Goal: Information Seeking & Learning: Learn about a topic

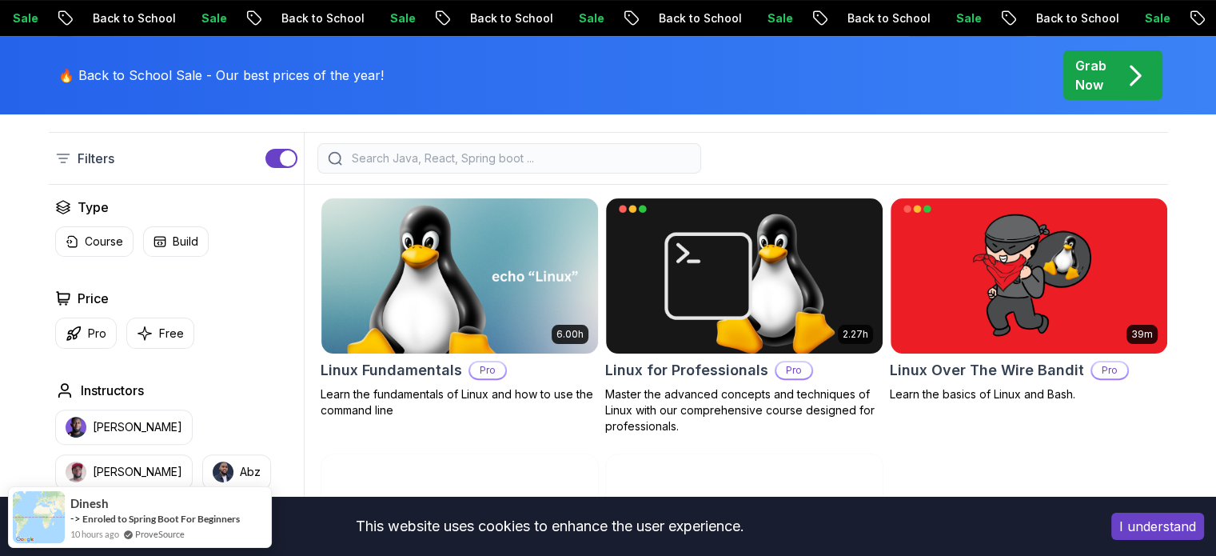
scroll to position [400, 0]
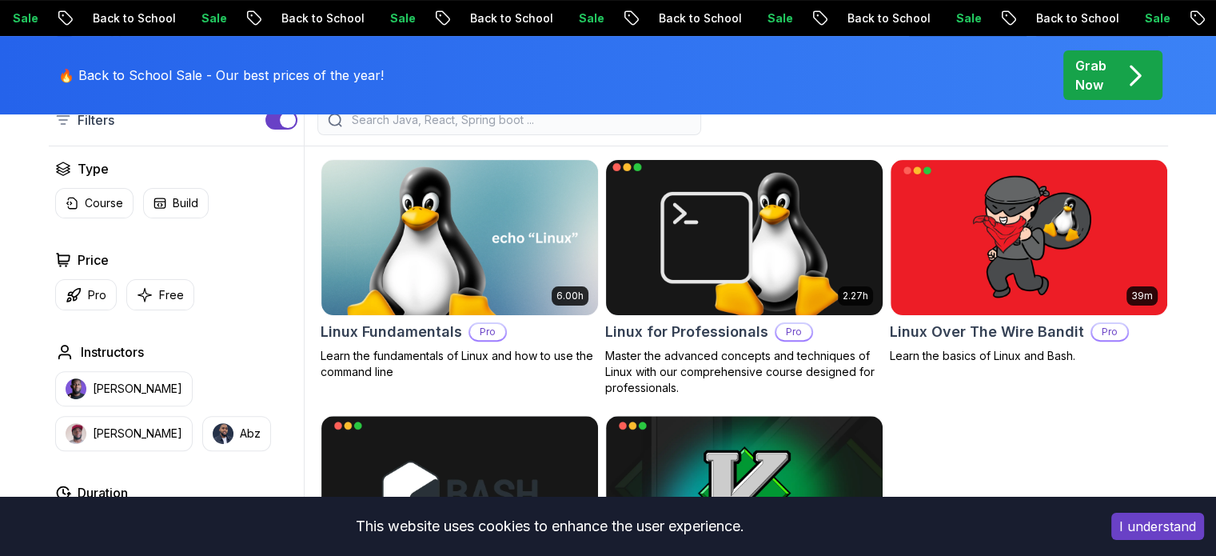
scroll to position [437, 0]
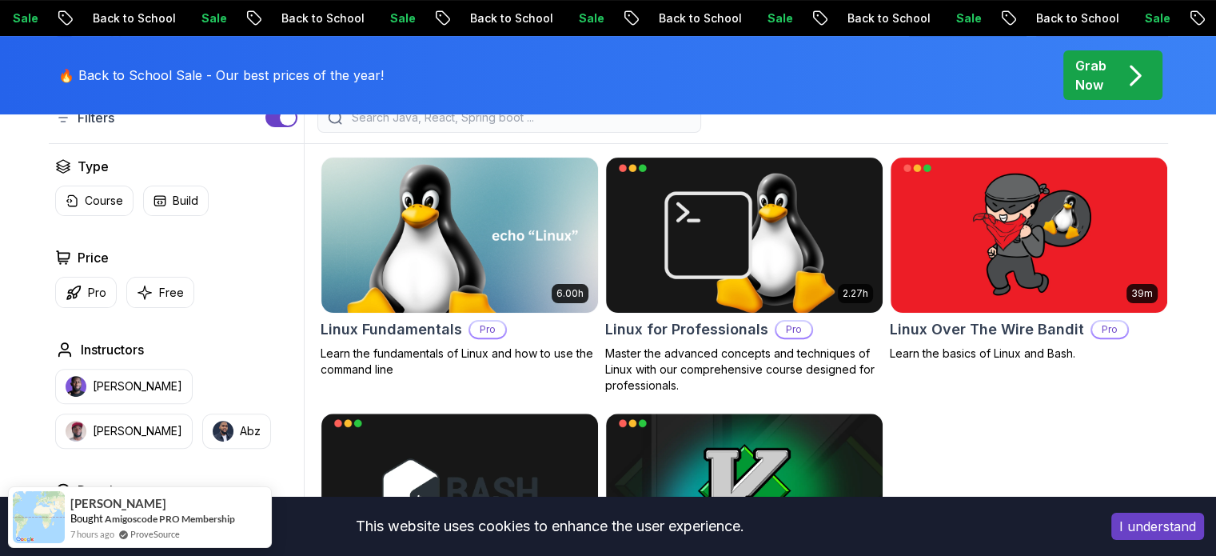
click at [418, 396] on div "6.00h Linux Fundamentals Pro Learn the fundamentals of Linux and how to use the…" at bounding box center [745, 395] width 848 height 477
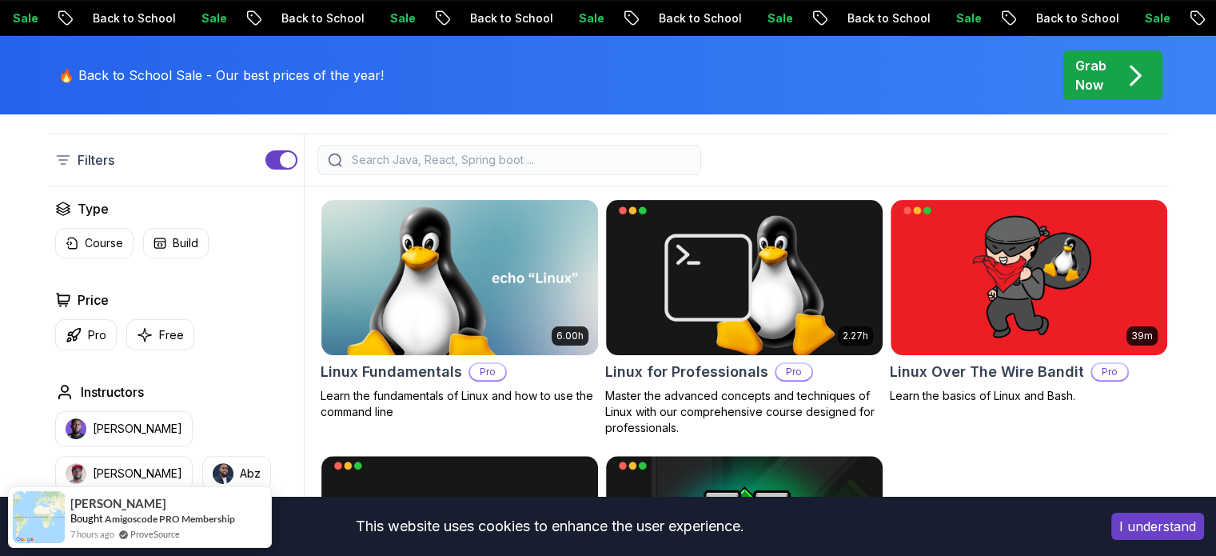
scroll to position [0, 0]
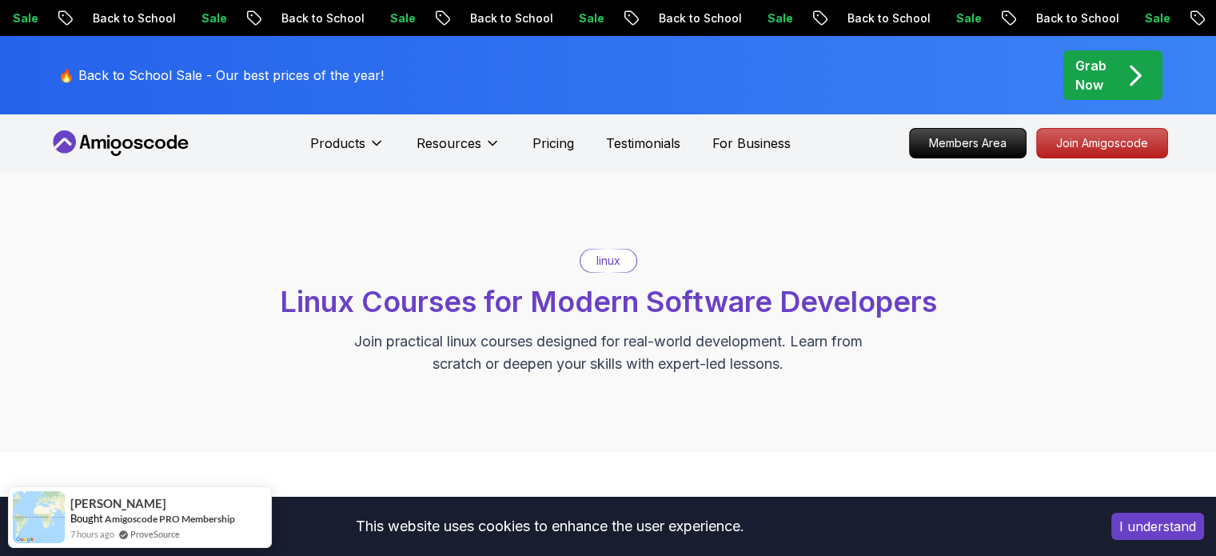
click at [109, 142] on icon at bounding box center [121, 143] width 144 height 26
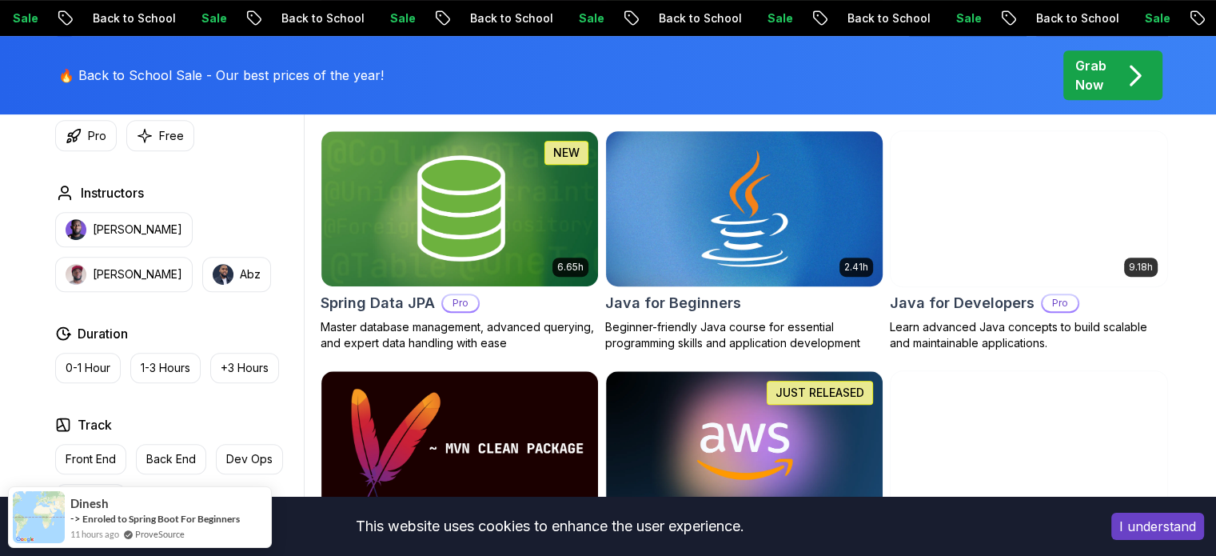
scroll to position [721, 0]
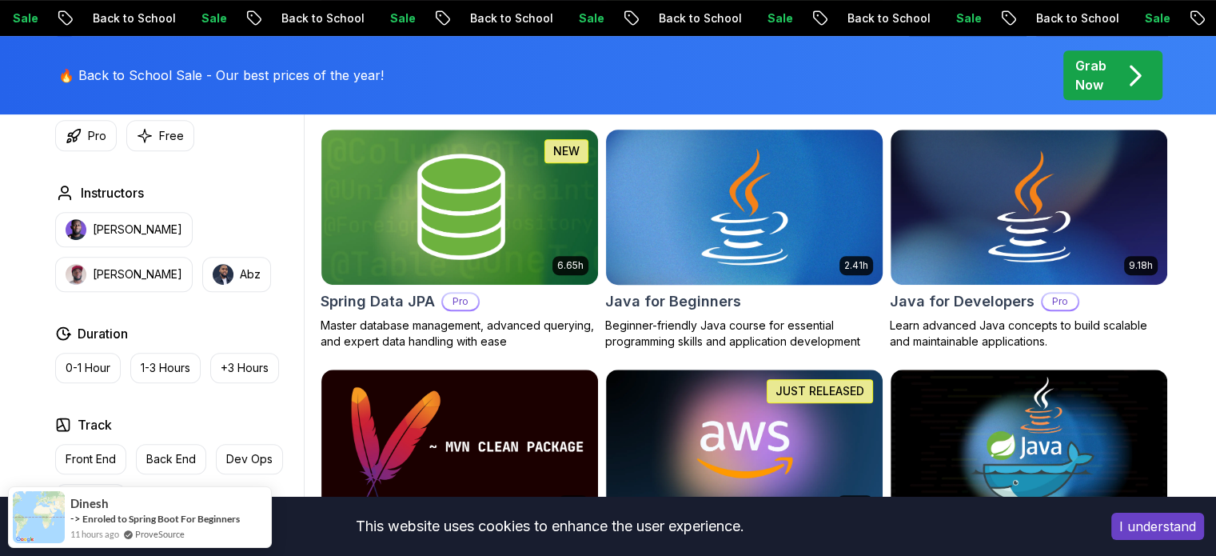
click at [746, 270] on img at bounding box center [744, 207] width 290 height 162
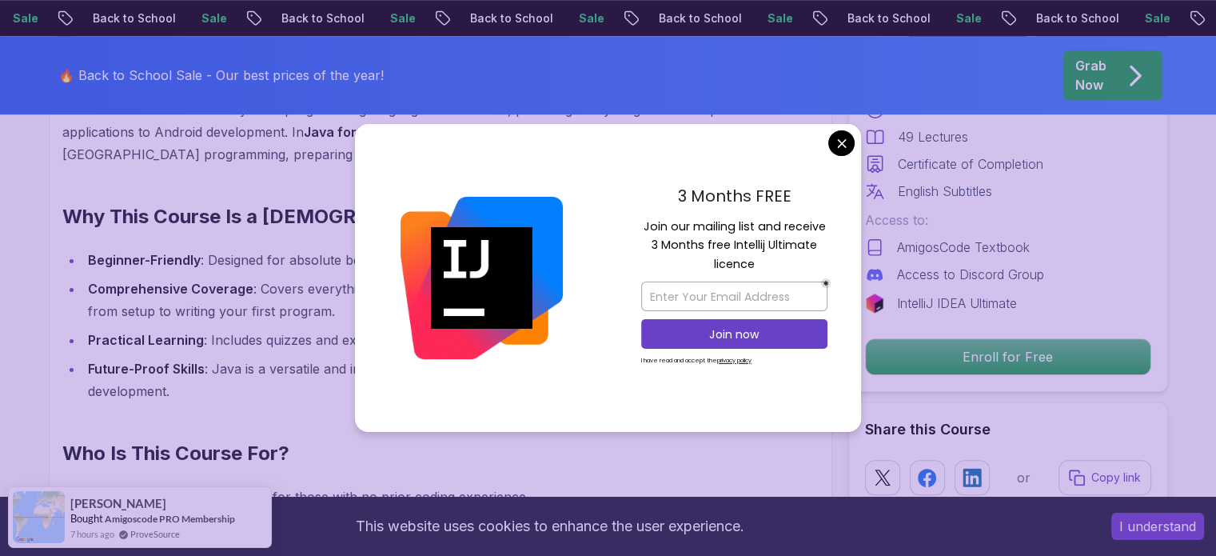
scroll to position [1410, 0]
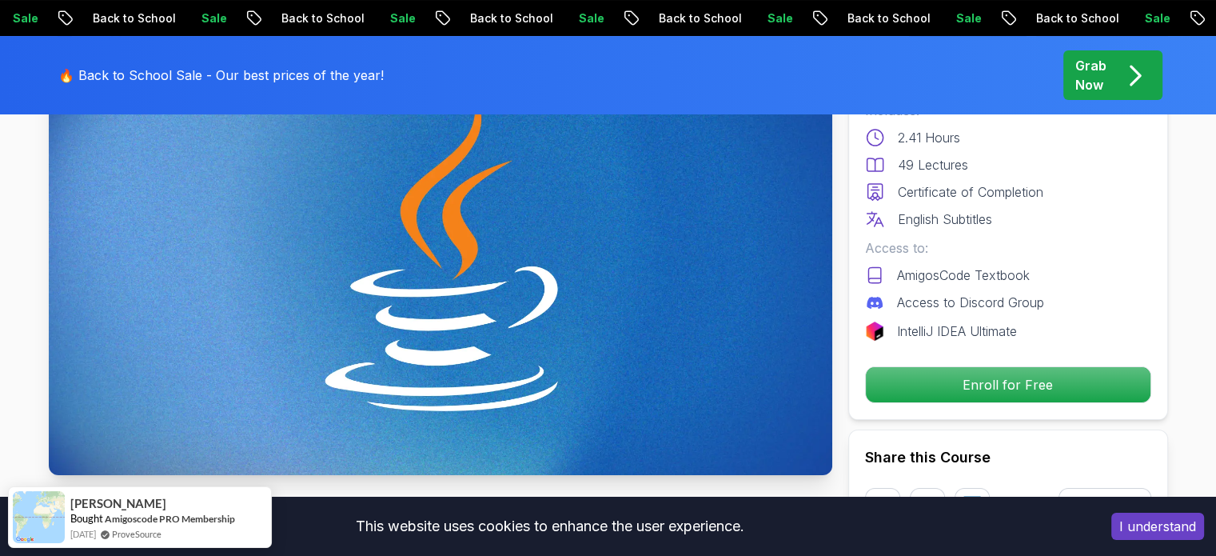
scroll to position [0, 0]
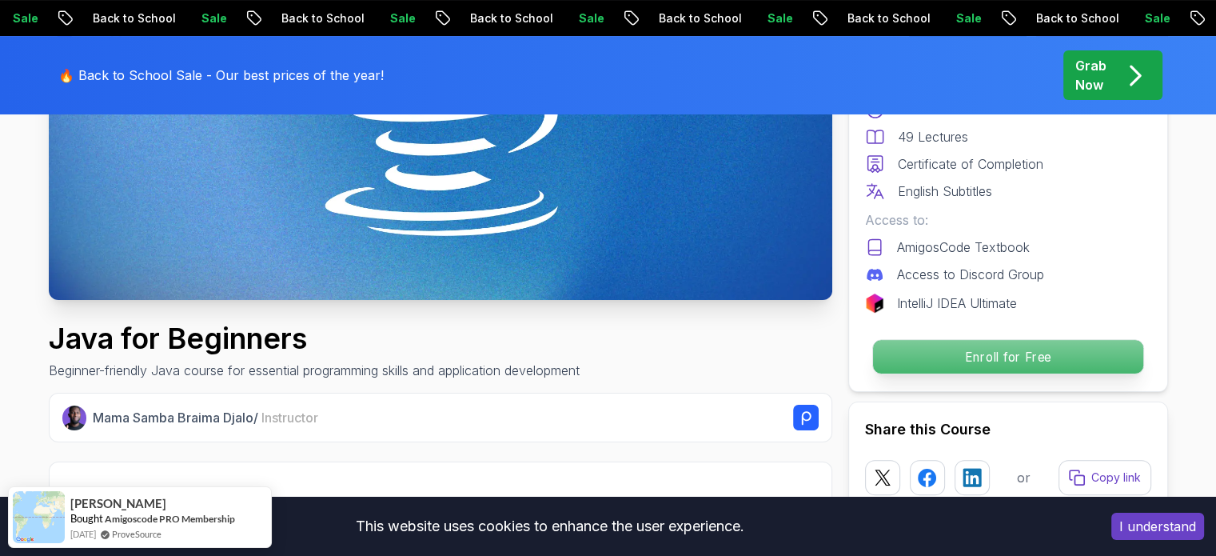
click at [984, 345] on p "Enroll for Free" at bounding box center [1007, 357] width 270 height 34
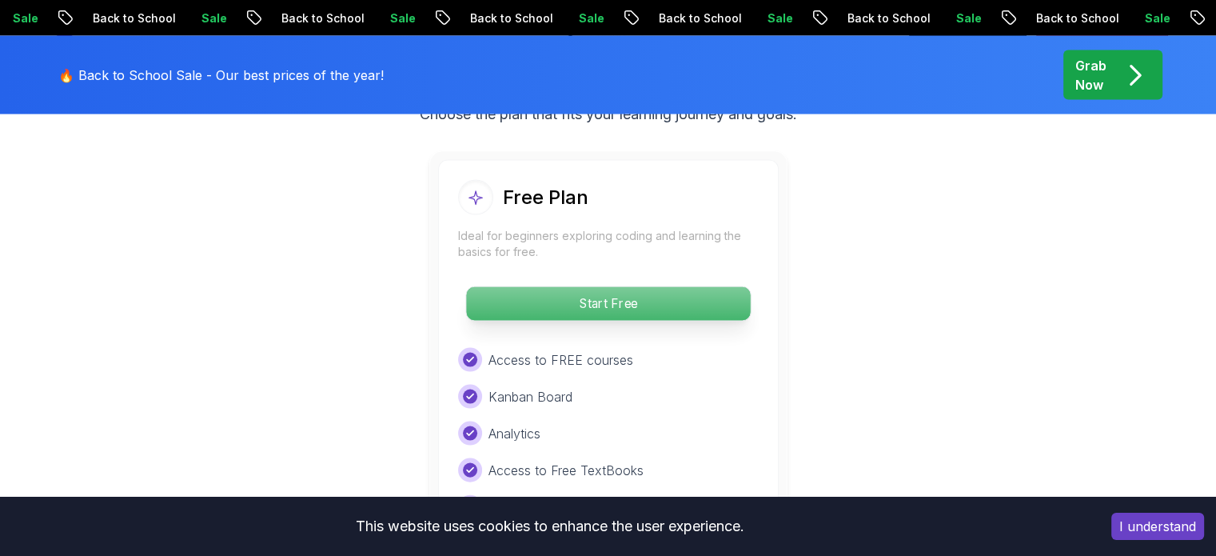
scroll to position [3326, 0]
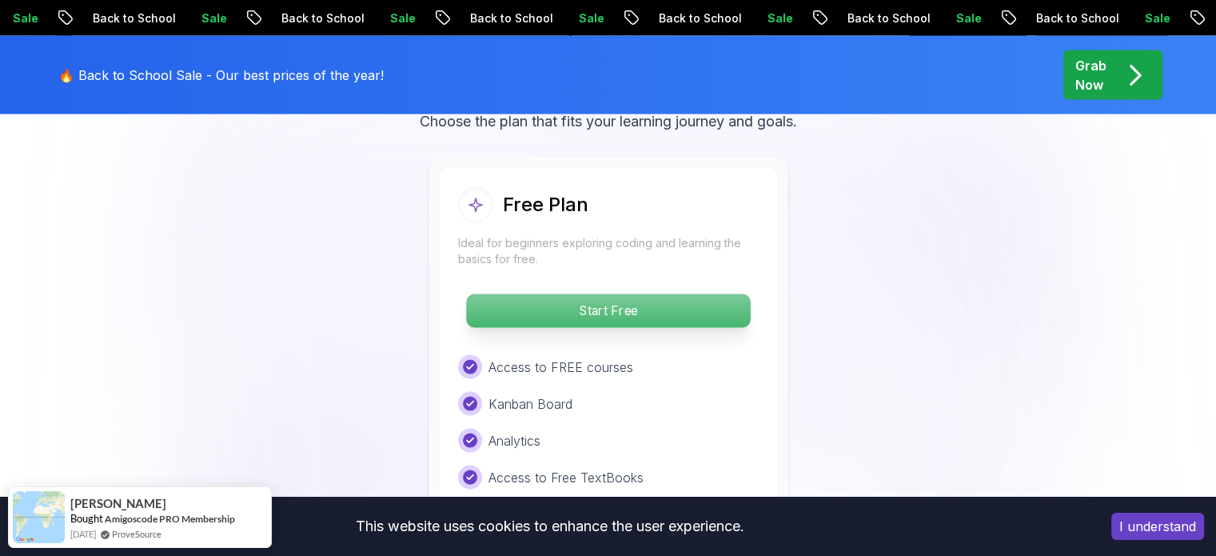
click at [625, 294] on p "Start Free" at bounding box center [608, 311] width 284 height 34
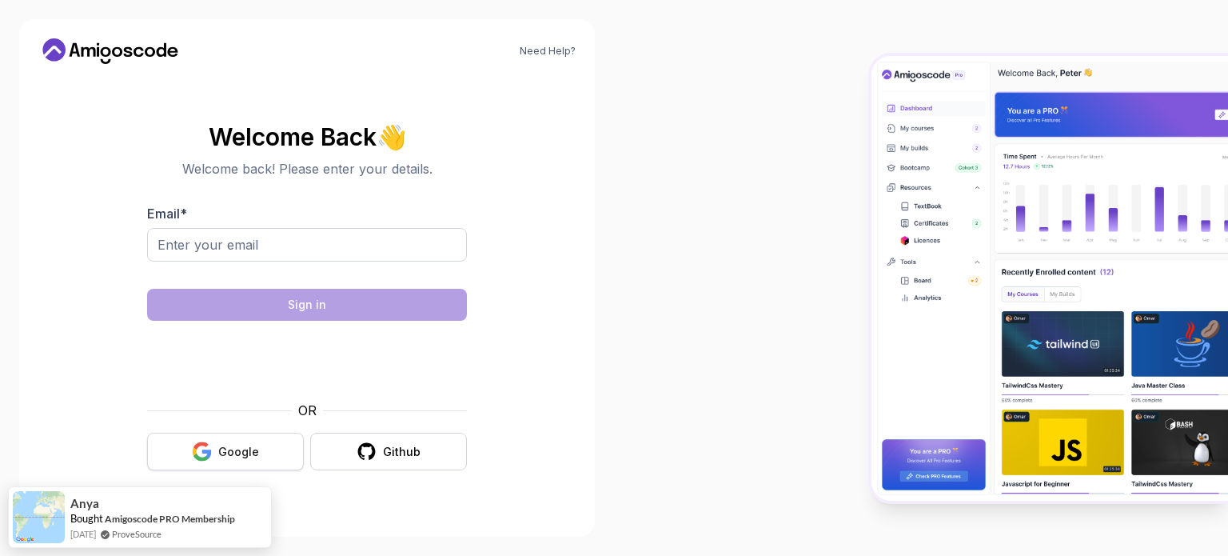
click at [265, 433] on button "Google" at bounding box center [225, 452] width 157 height 38
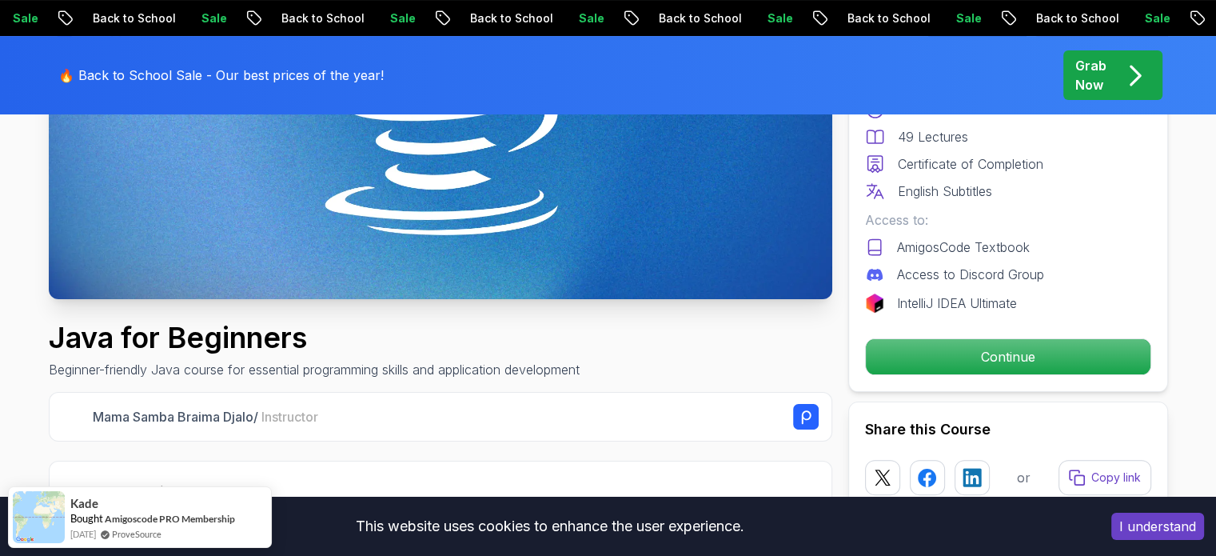
scroll to position [355, 0]
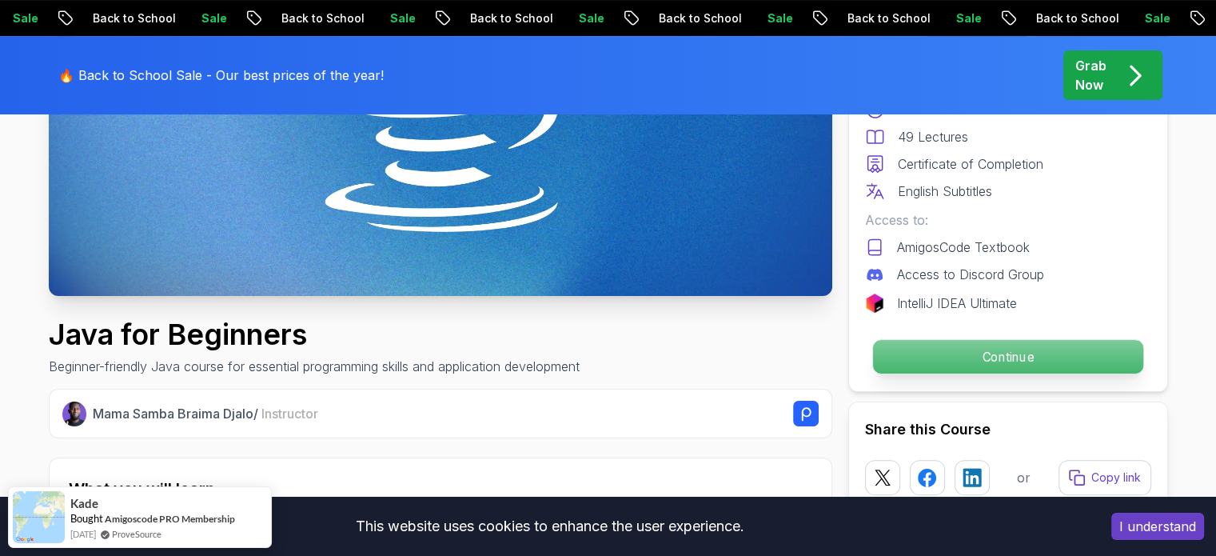
click at [984, 362] on p "Continue" at bounding box center [1007, 357] width 270 height 34
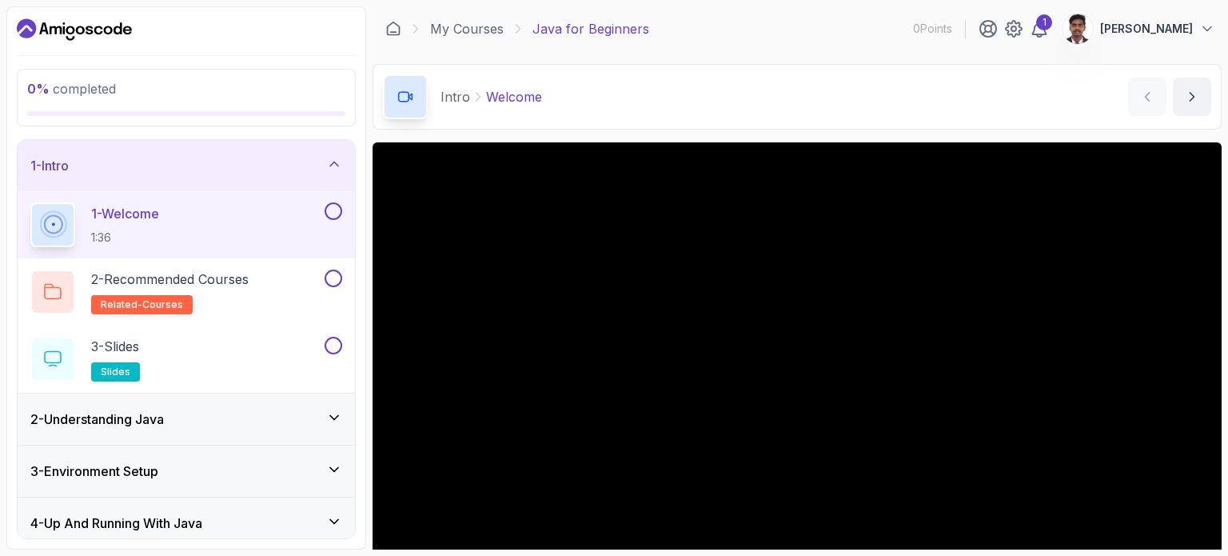
click at [252, 163] on div "1 - Intro" at bounding box center [186, 165] width 312 height 19
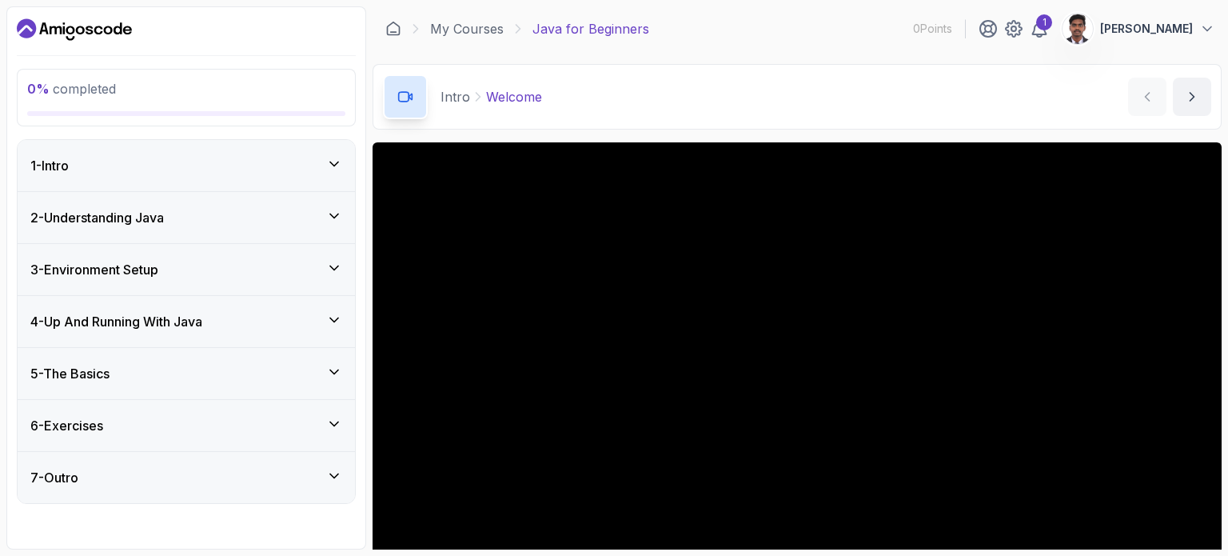
click at [289, 205] on div "2 - Understanding Java" at bounding box center [186, 217] width 337 height 51
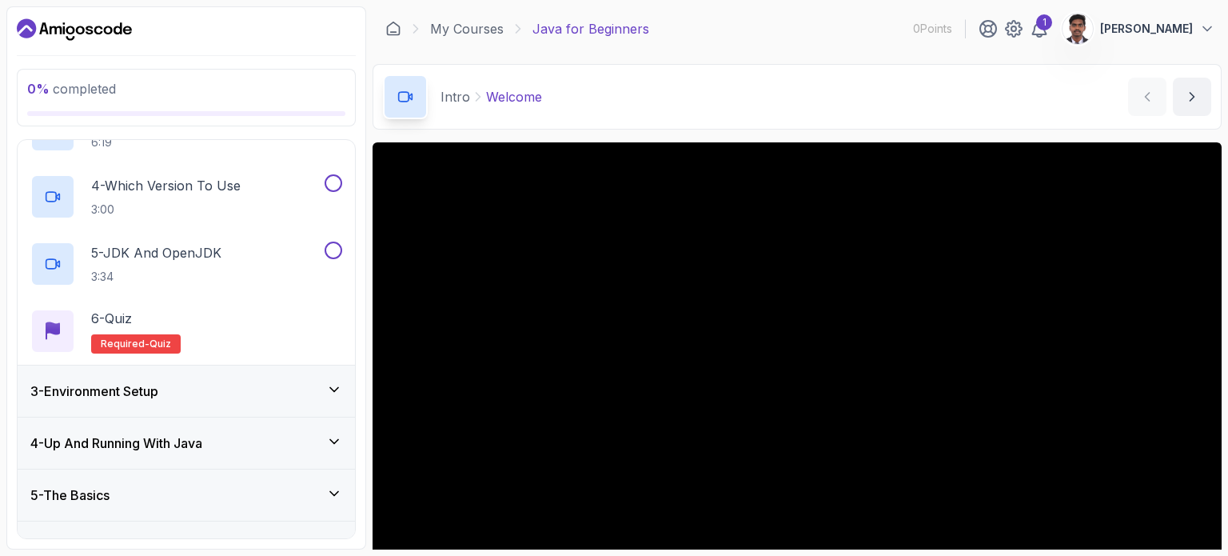
scroll to position [365, 0]
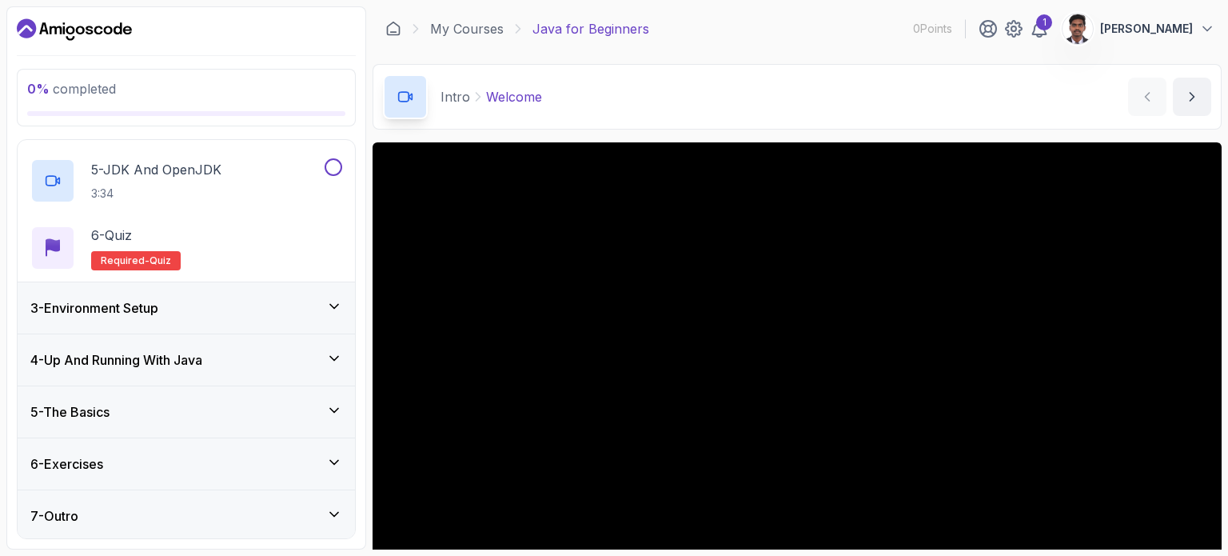
click at [277, 313] on div "3 - Environment Setup" at bounding box center [186, 307] width 312 height 19
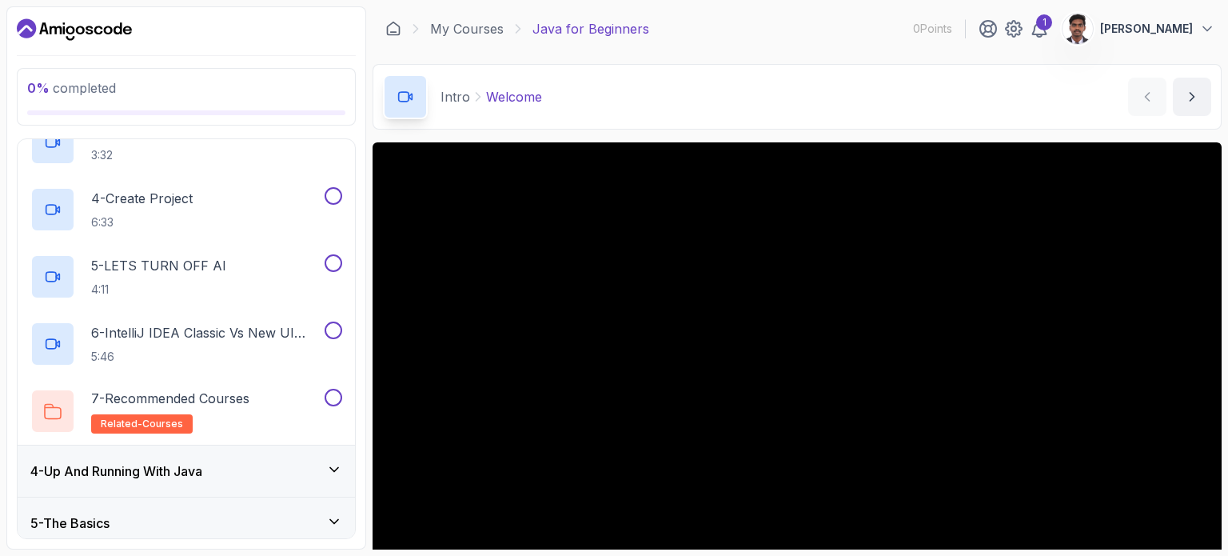
scroll to position [432, 0]
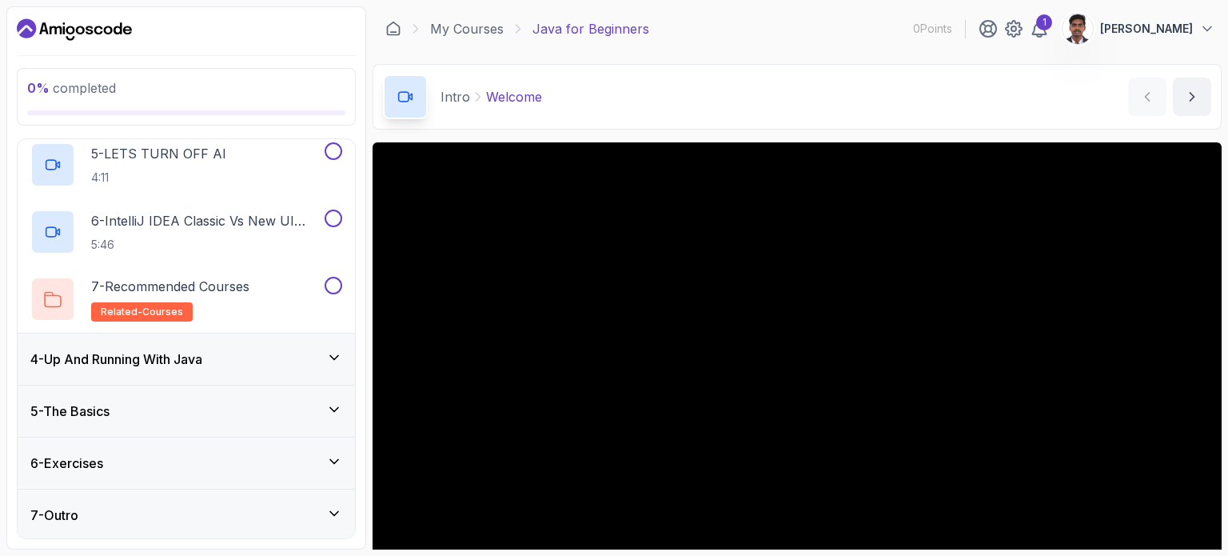
click at [273, 354] on div "4 - Up And Running With Java" at bounding box center [186, 358] width 312 height 19
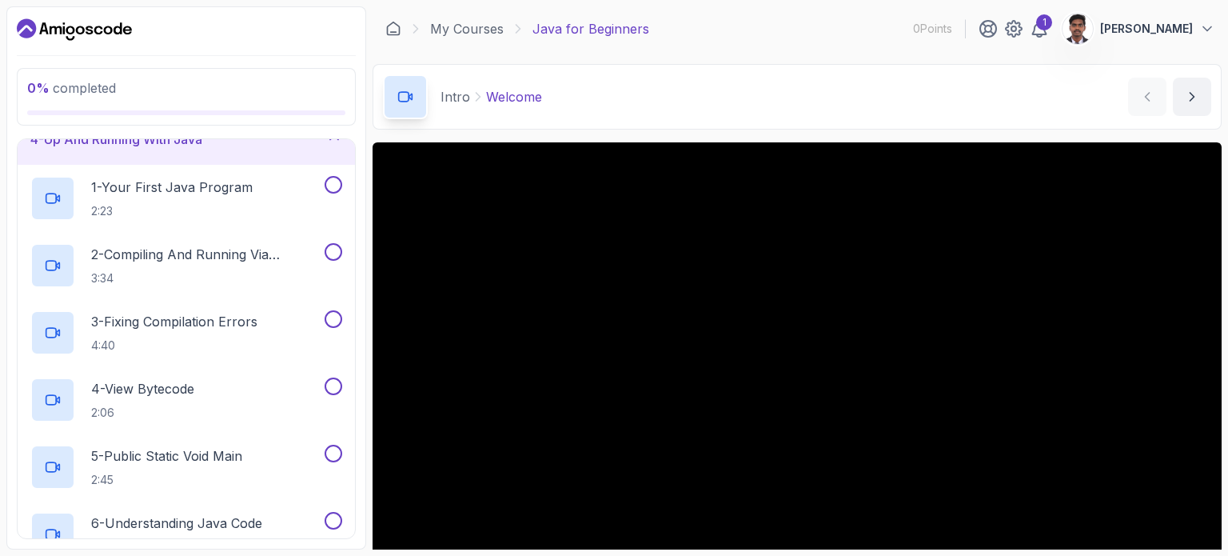
scroll to position [0, 0]
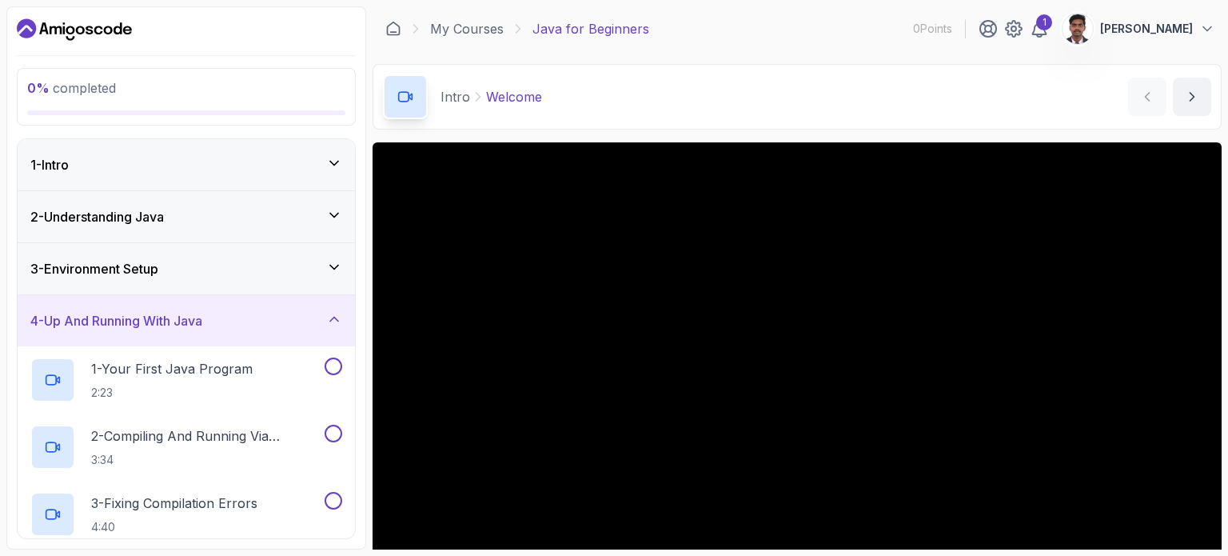
click at [247, 161] on div "1 - Intro" at bounding box center [186, 164] width 312 height 19
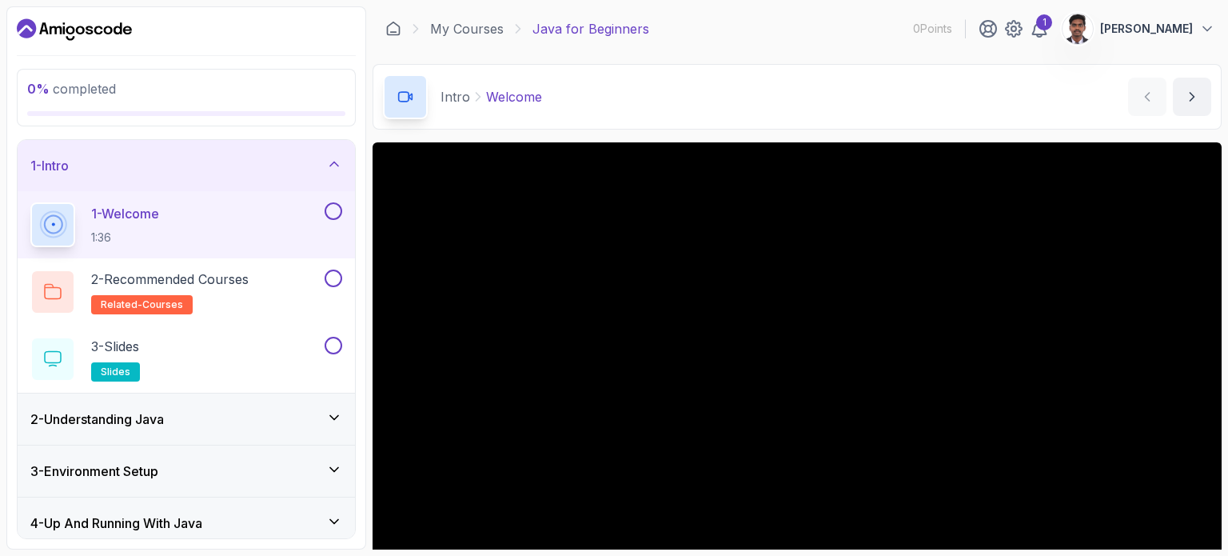
click at [217, 241] on div "1 - Welcome 1:36" at bounding box center [175, 224] width 291 height 45
click at [341, 178] on div "1 - Intro" at bounding box center [186, 165] width 337 height 51
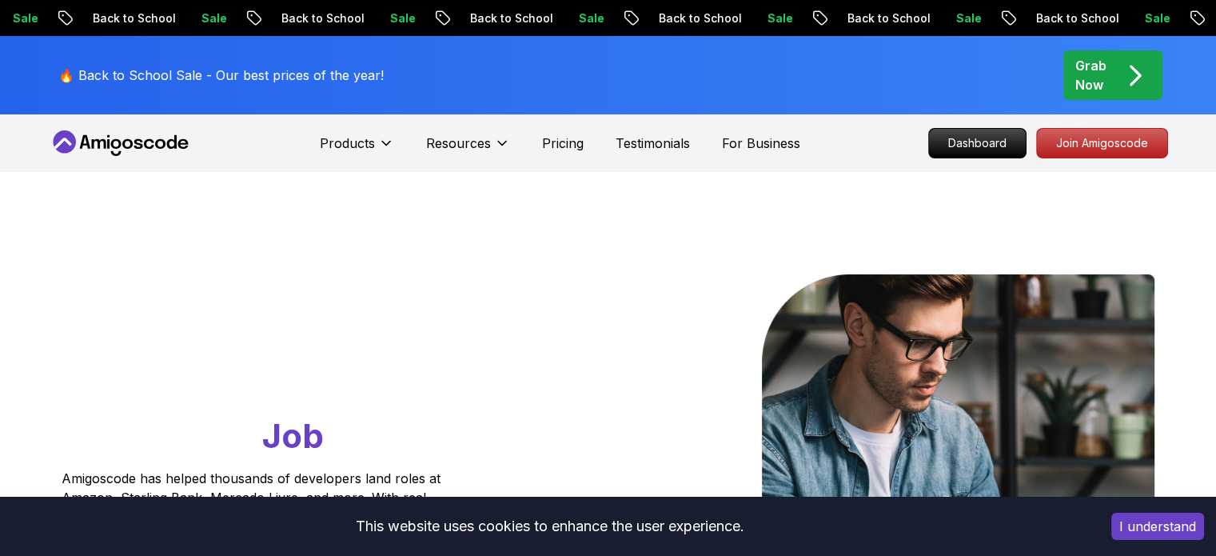
click at [119, 150] on icon at bounding box center [121, 143] width 144 height 26
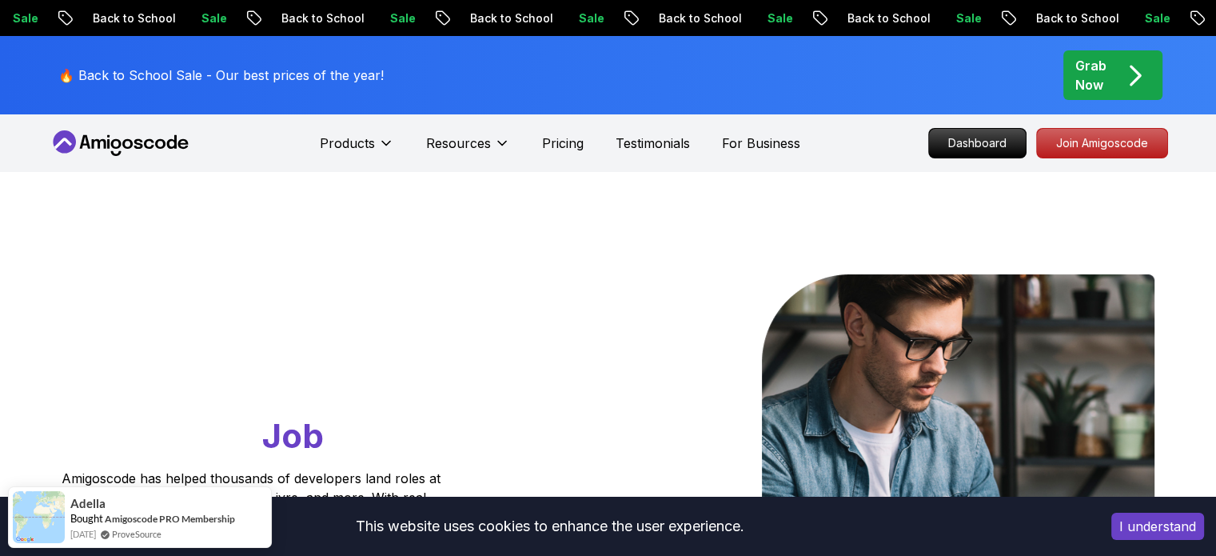
click at [119, 150] on icon at bounding box center [121, 143] width 144 height 26
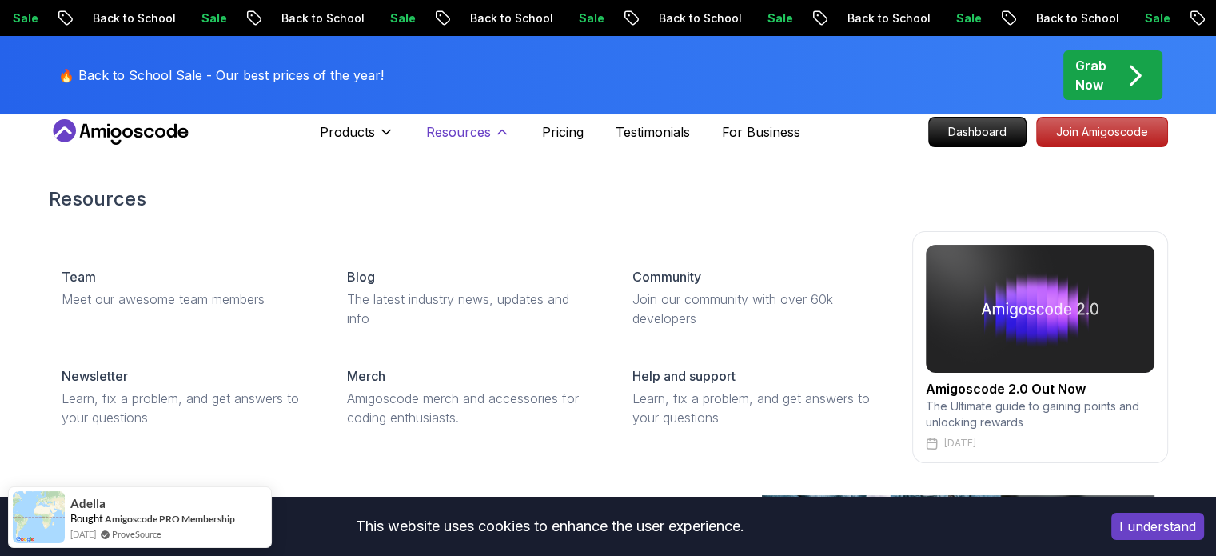
click at [488, 147] on button "Resources" at bounding box center [468, 138] width 84 height 32
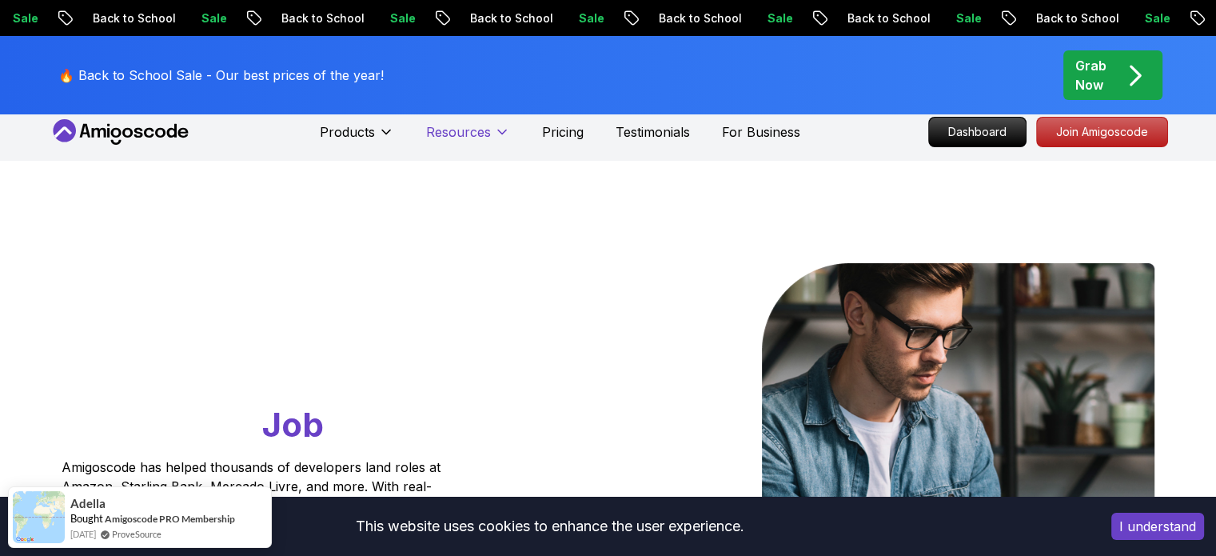
click at [488, 147] on button "Resources" at bounding box center [468, 138] width 84 height 32
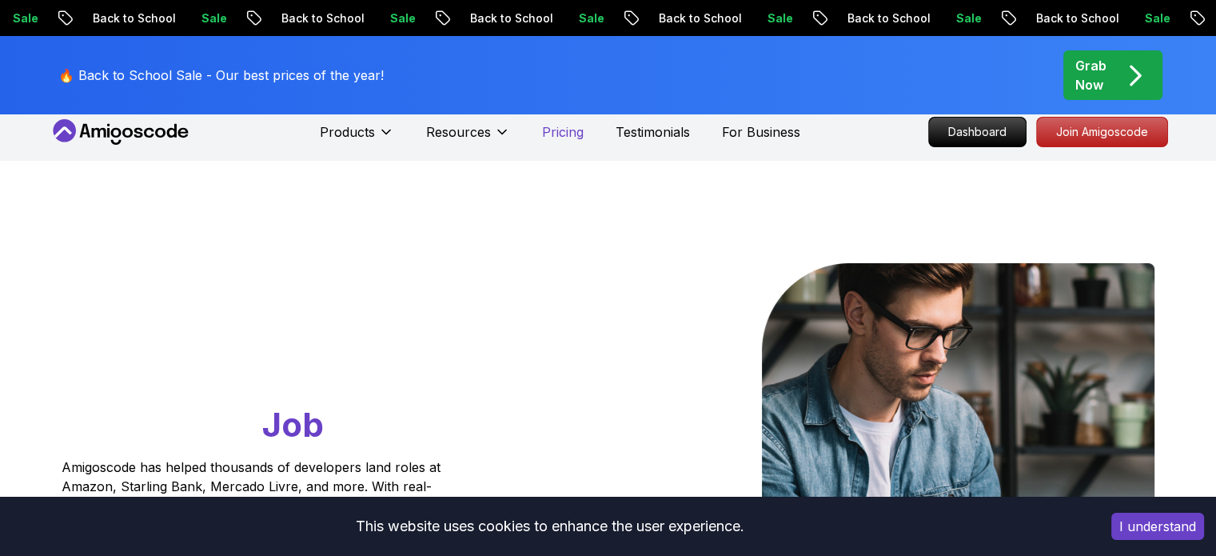
click at [571, 138] on p "Pricing" at bounding box center [563, 131] width 42 height 19
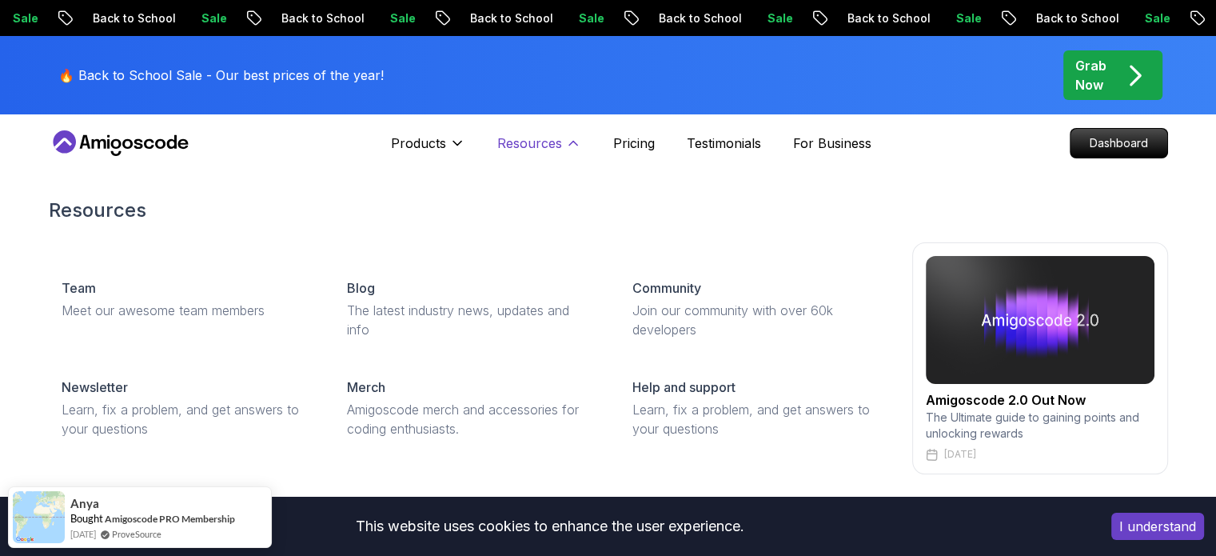
click at [531, 134] on p "Resources" at bounding box center [529, 143] width 65 height 19
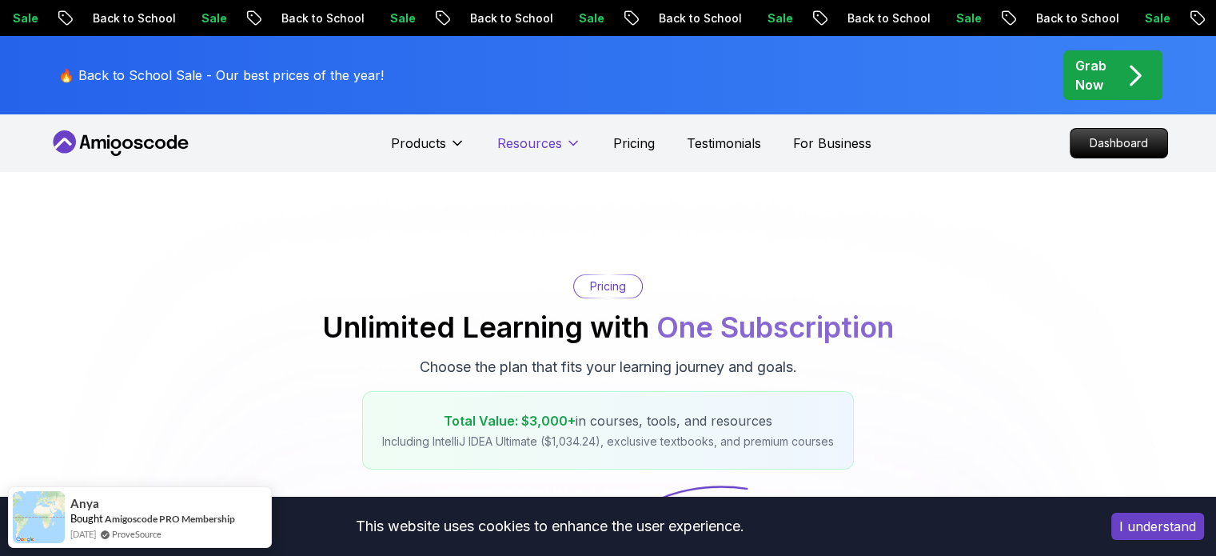
click at [531, 134] on p "Resources" at bounding box center [529, 143] width 65 height 19
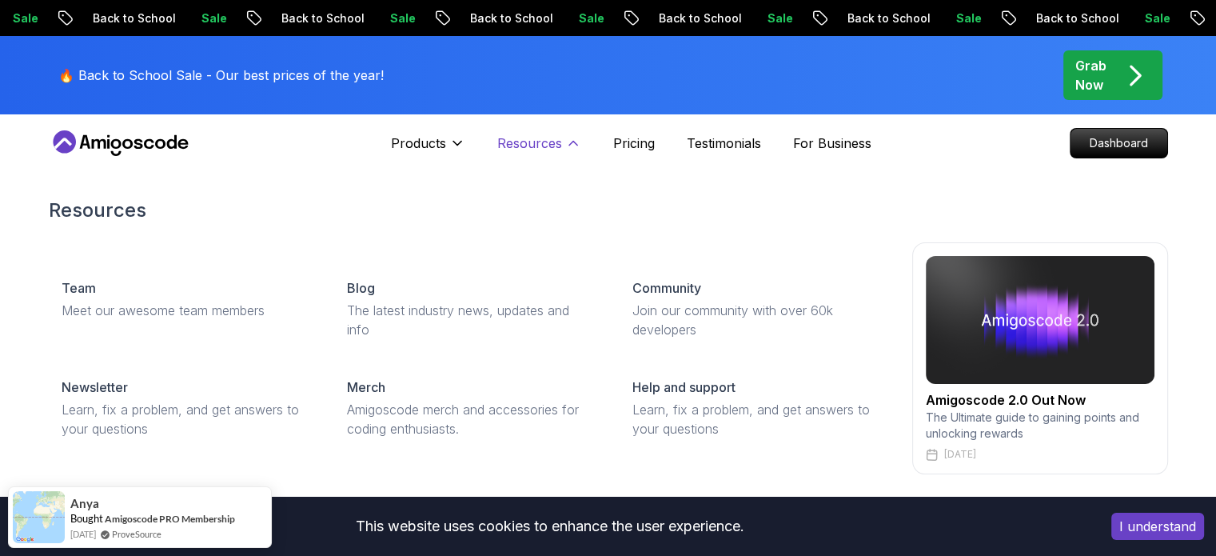
click at [529, 137] on p "Resources" at bounding box center [529, 143] width 65 height 19
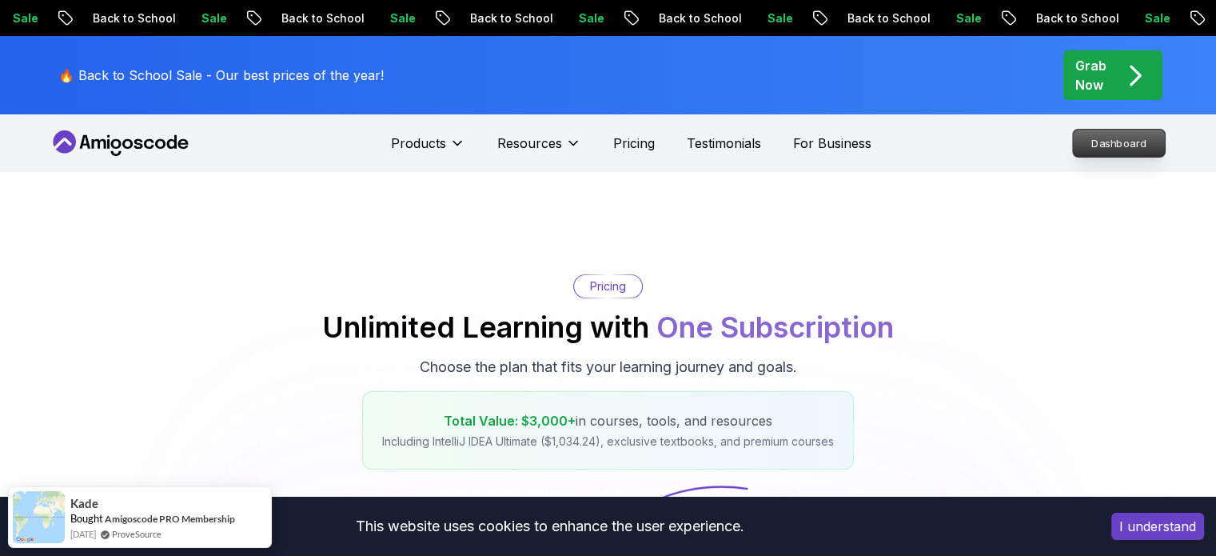
click at [1106, 150] on p "Dashboard" at bounding box center [1119, 143] width 92 height 27
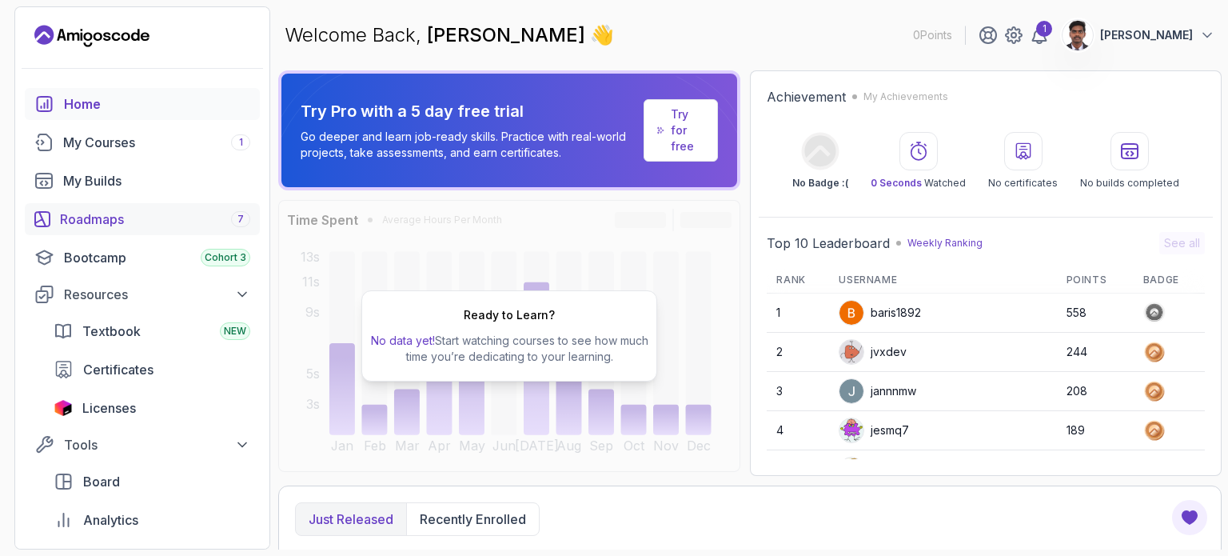
click at [133, 225] on div "Roadmaps 7" at bounding box center [155, 219] width 190 height 19
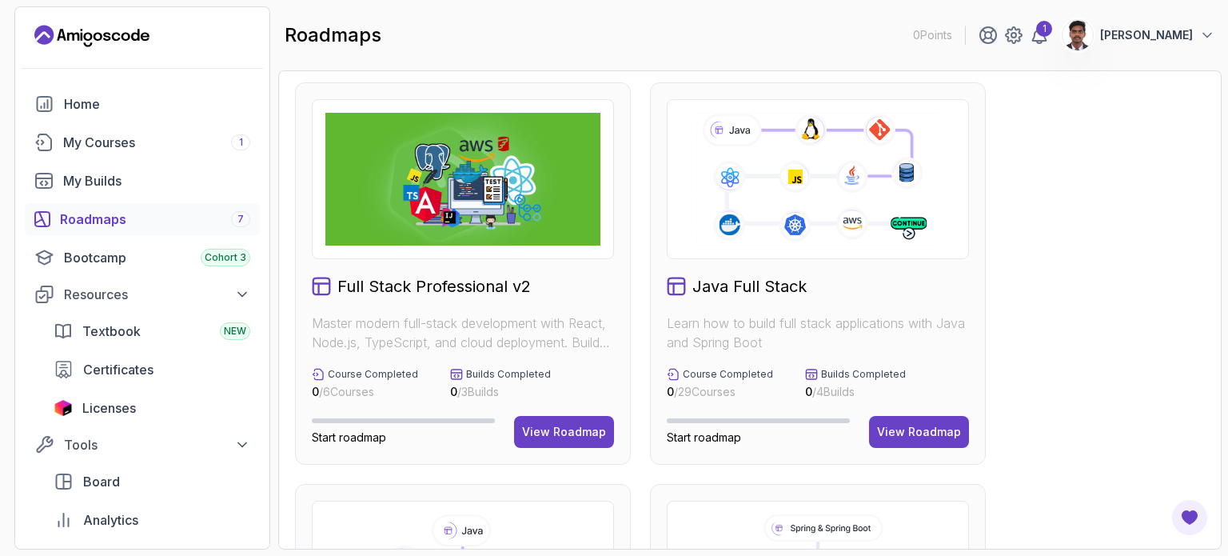
scroll to position [3, 0]
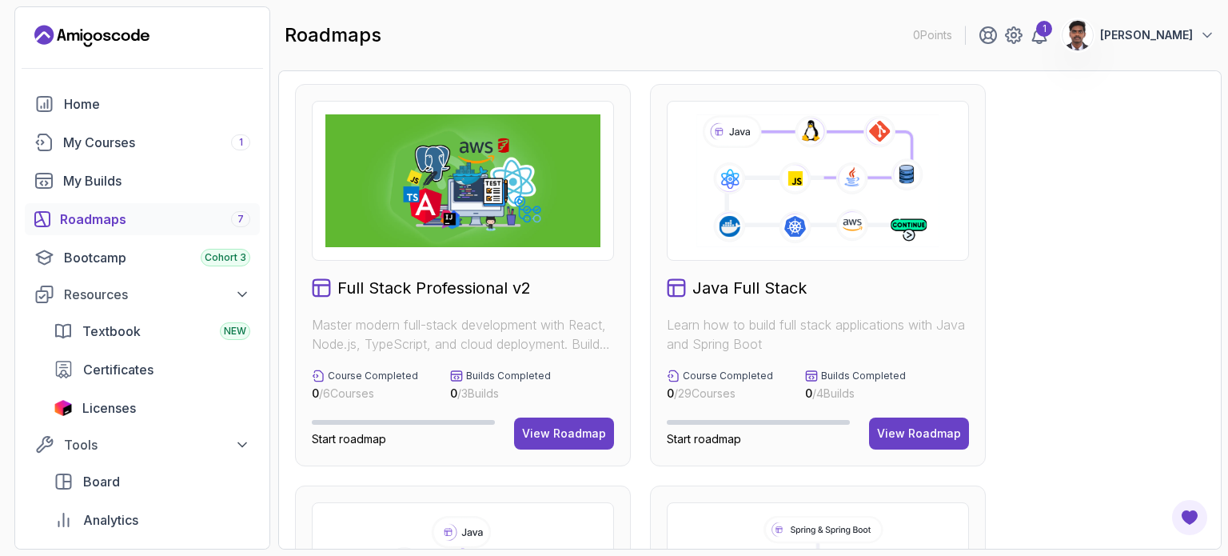
click at [796, 234] on icon at bounding box center [817, 181] width 247 height 138
click at [912, 434] on div "View Roadmap" at bounding box center [919, 433] width 84 height 16
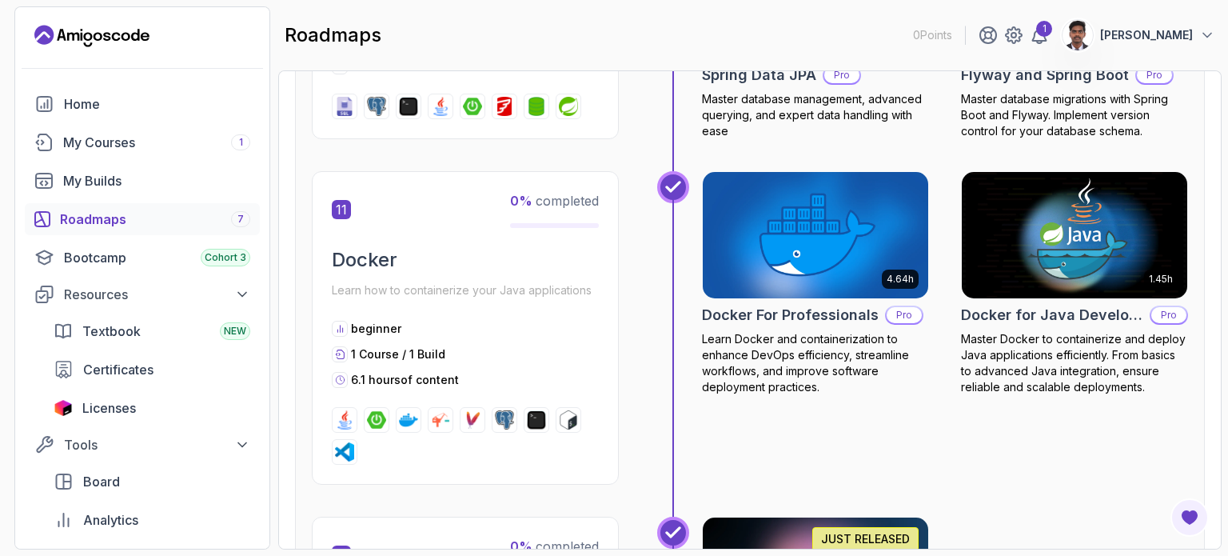
scroll to position [4107, 0]
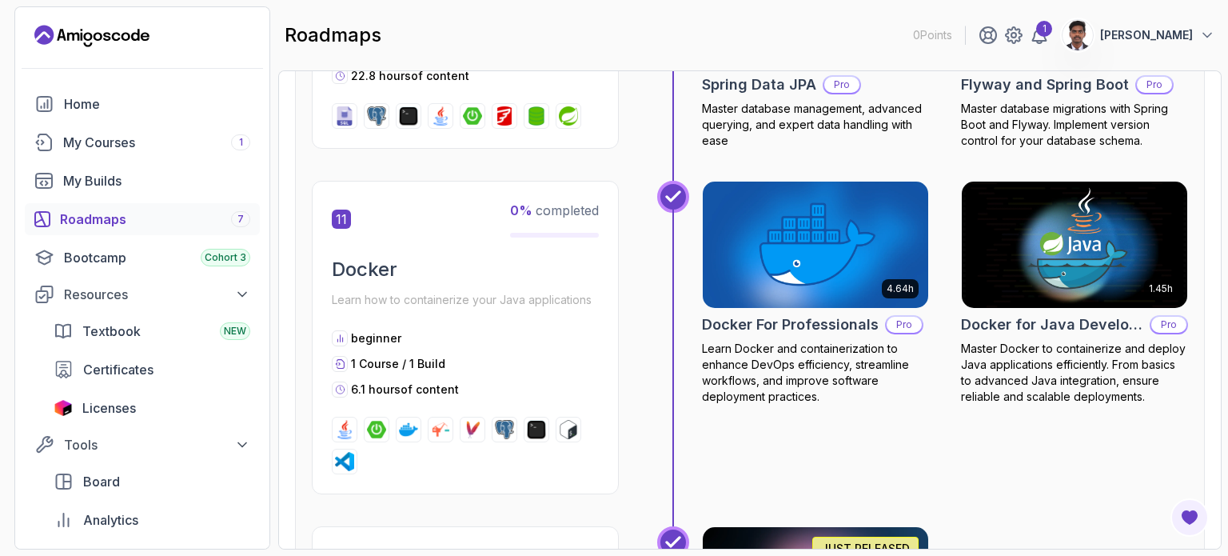
click at [150, 226] on div "Roadmaps 7" at bounding box center [155, 219] width 190 height 19
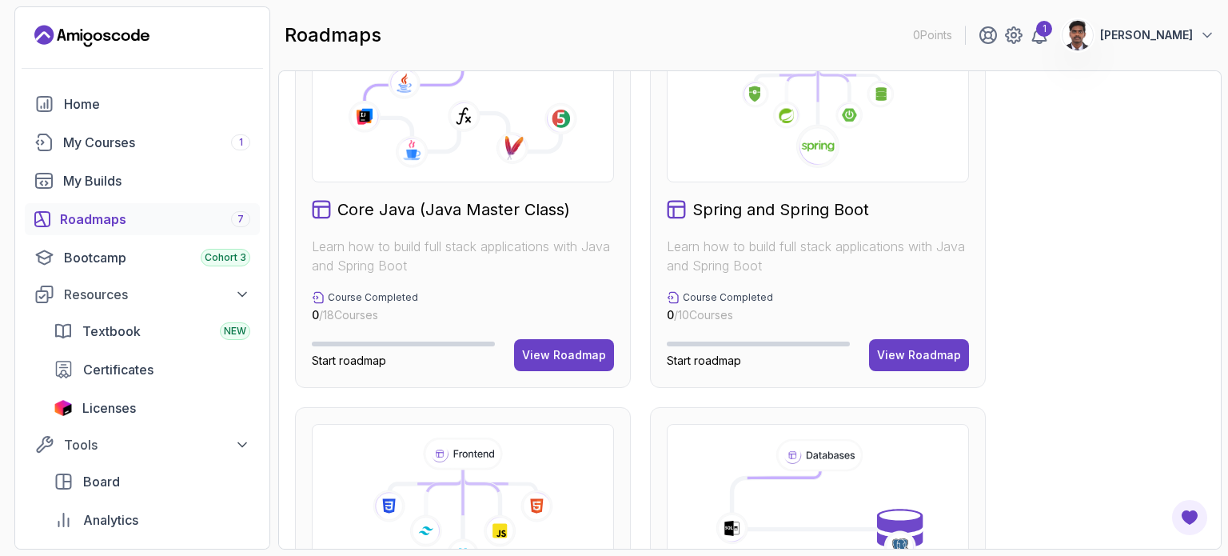
scroll to position [488, 0]
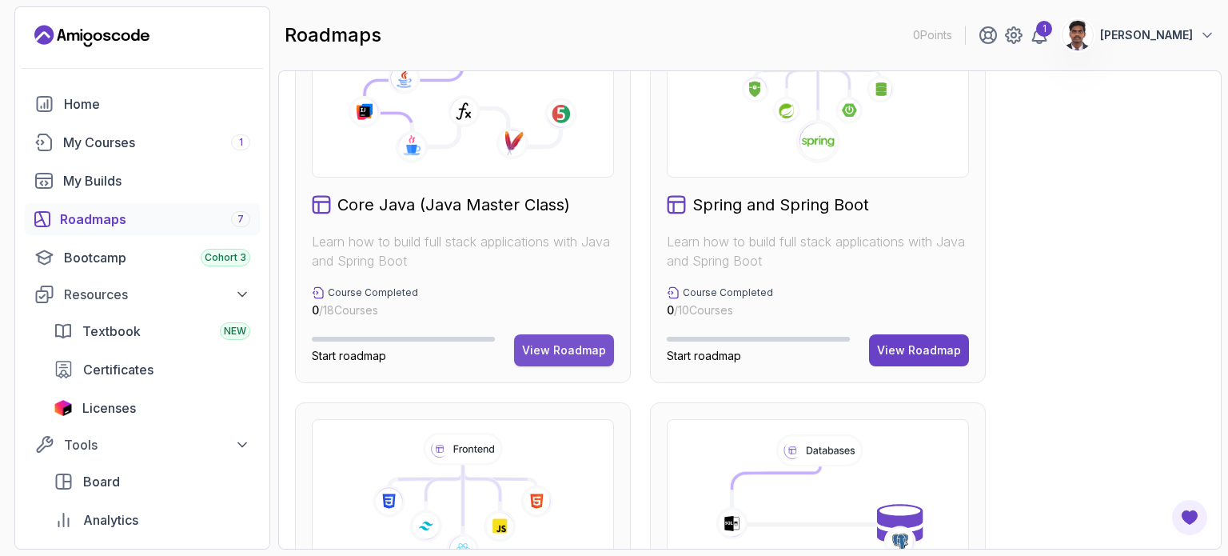
click at [561, 343] on div "View Roadmap" at bounding box center [564, 350] width 84 height 16
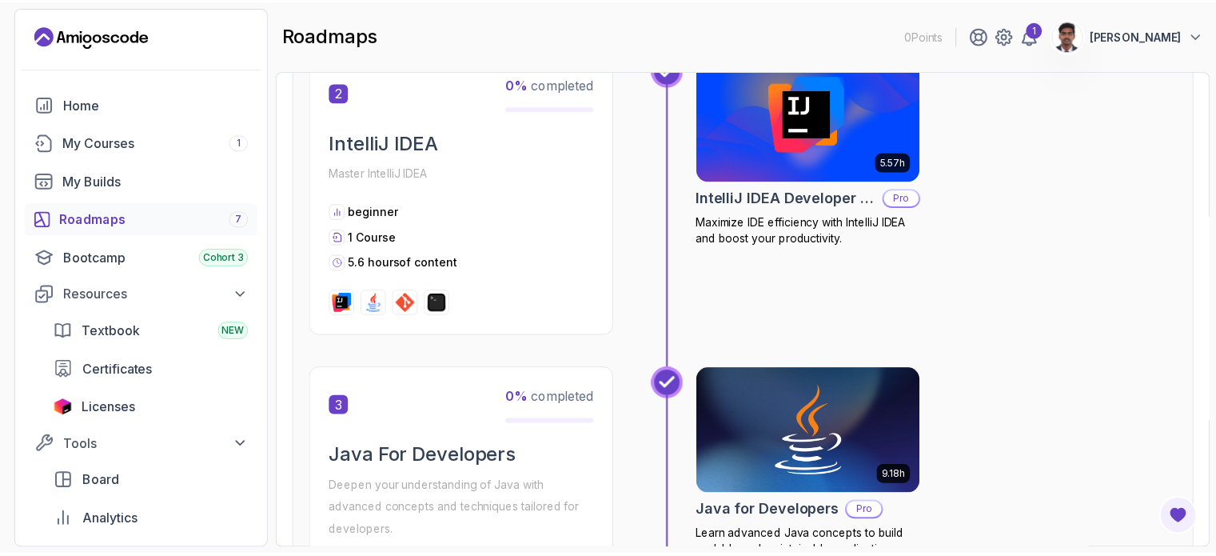
scroll to position [673, 0]
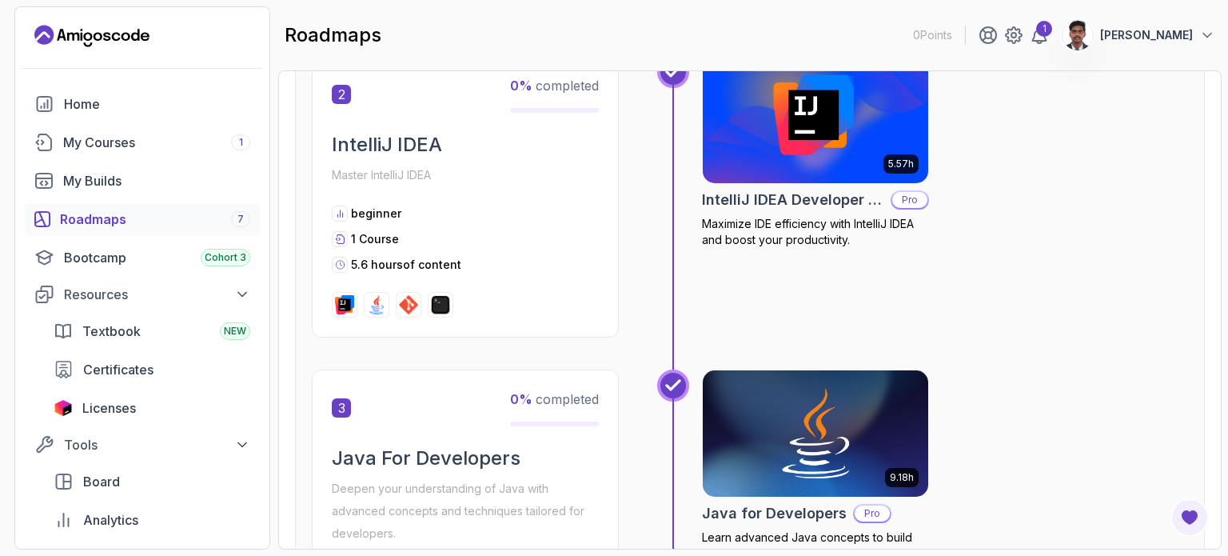
click at [812, 153] on img at bounding box center [815, 120] width 237 height 133
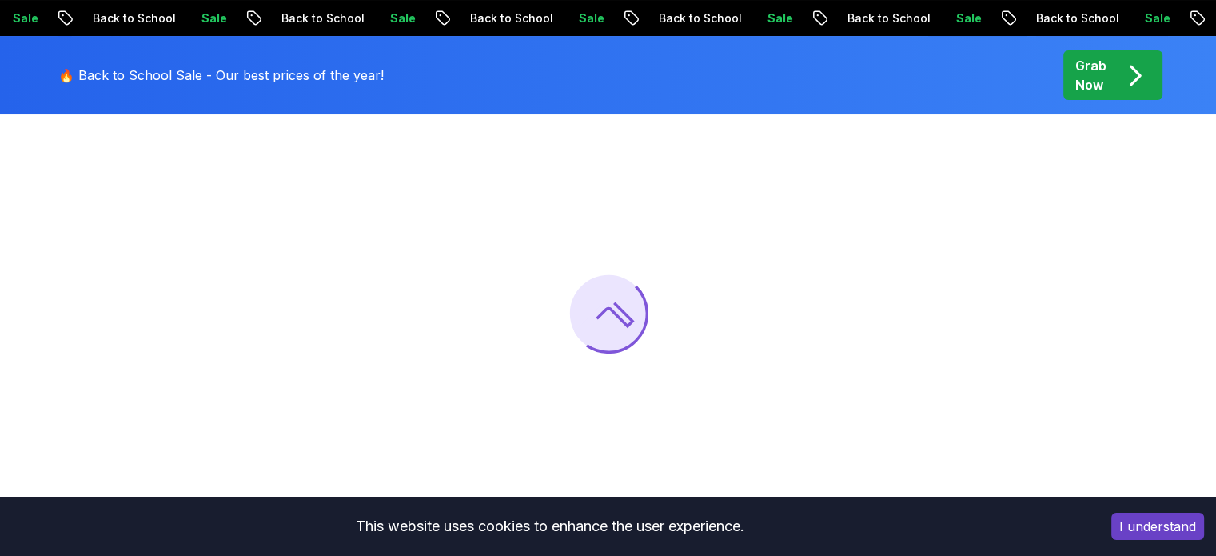
scroll to position [147, 0]
